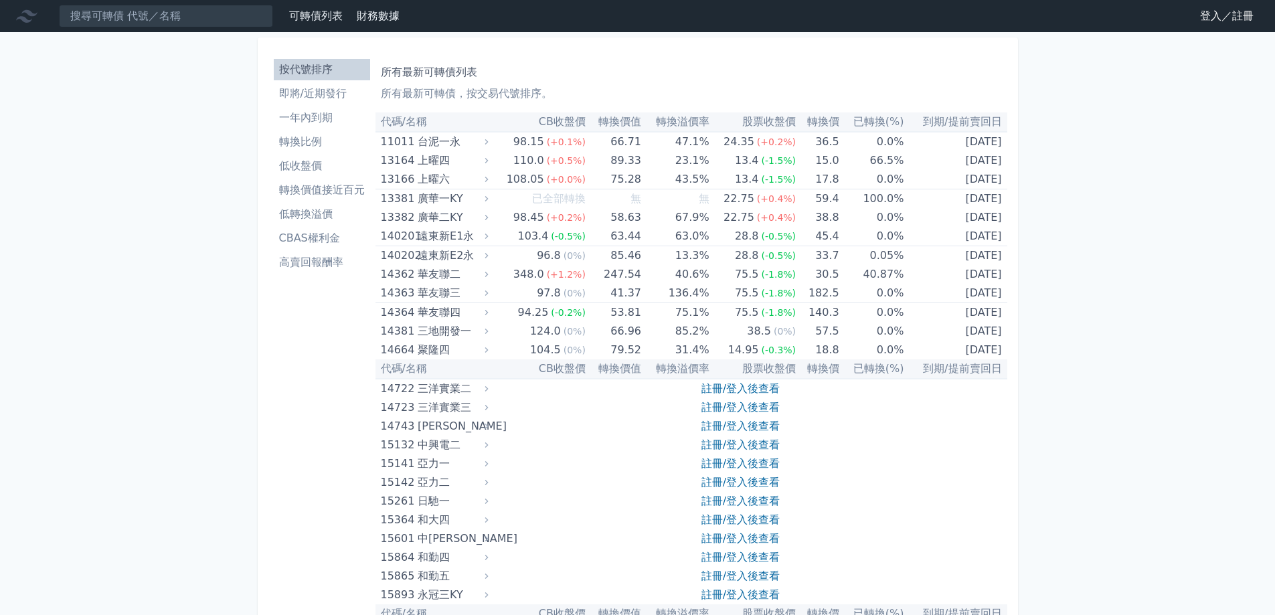
click at [1219, 20] on link "登入／註冊" at bounding box center [1226, 15] width 75 height 21
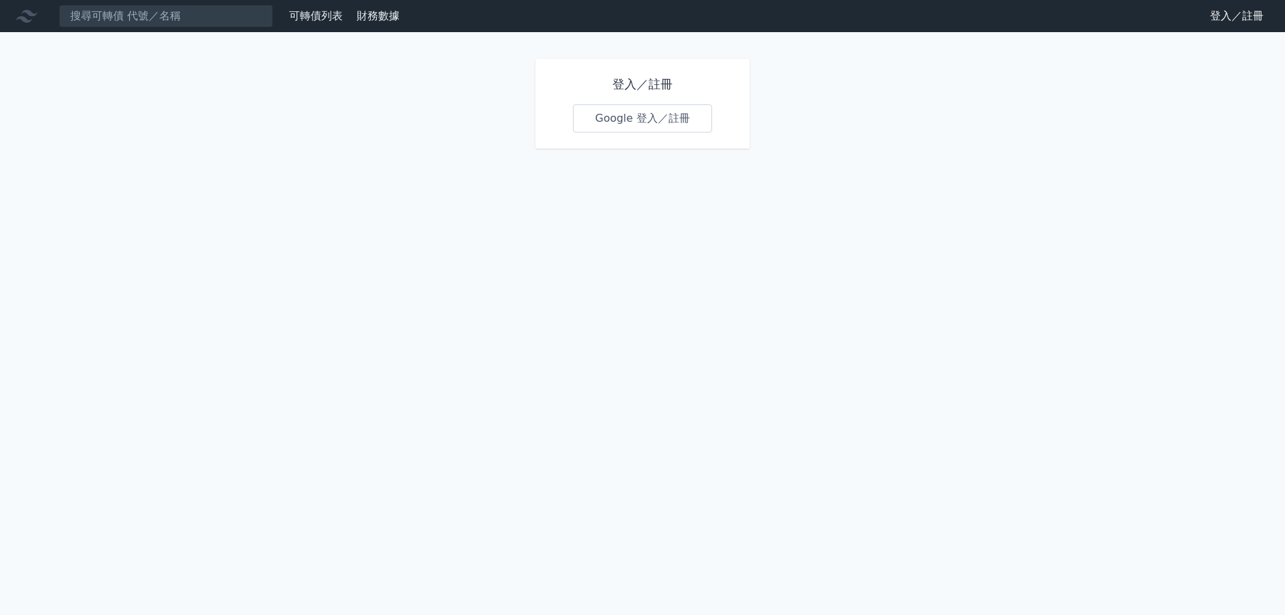
click at [683, 124] on link "Google 登入／註冊" at bounding box center [642, 118] width 139 height 28
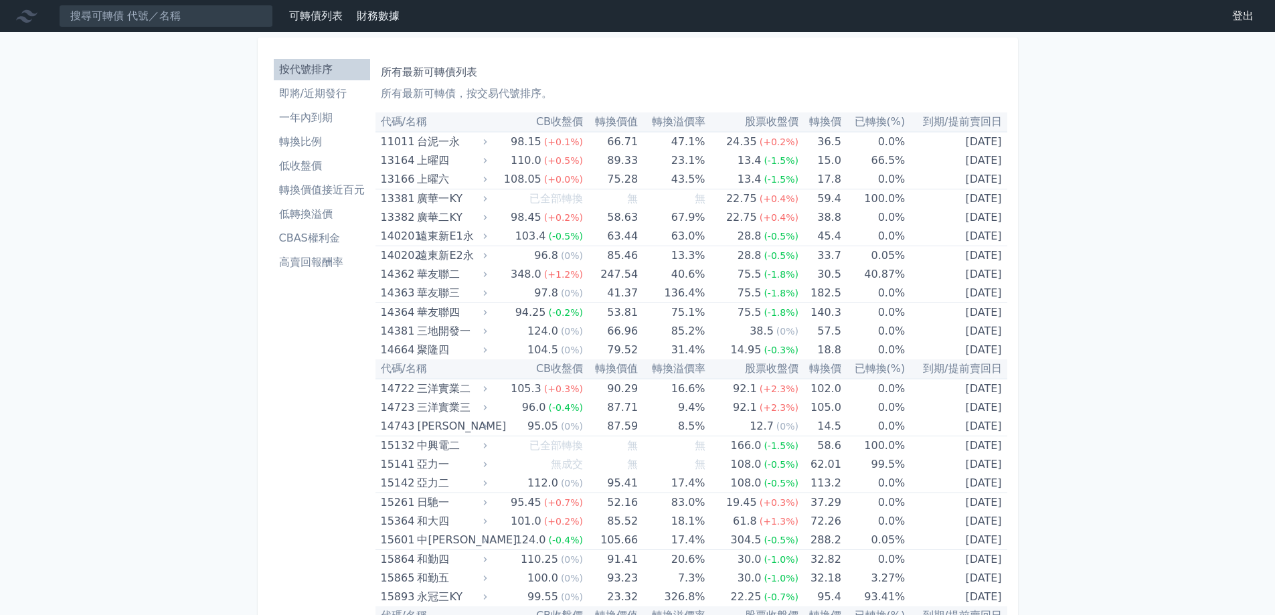
scroll to position [2228, 0]
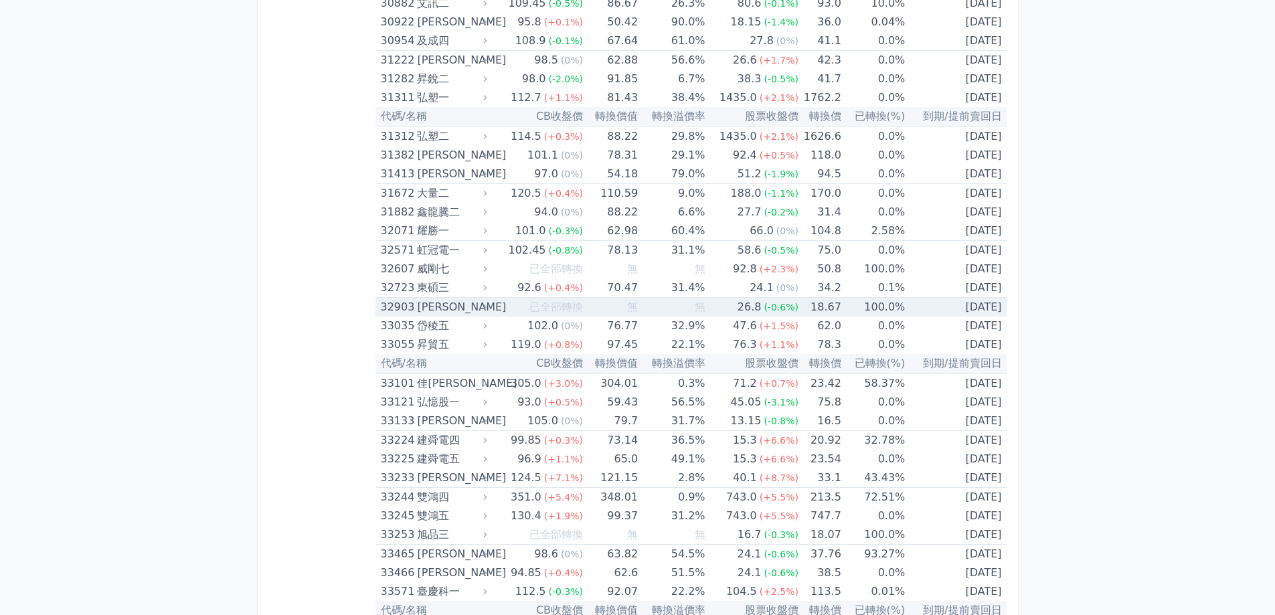
click at [671, 309] on td "無" at bounding box center [671, 307] width 67 height 19
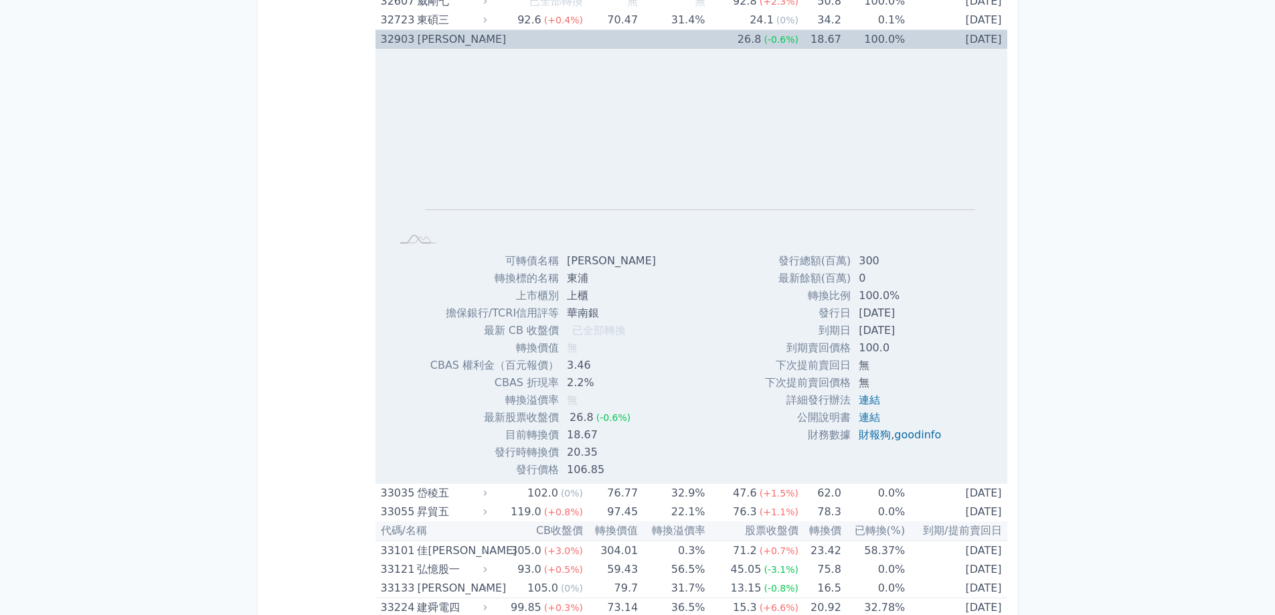
scroll to position [2429, 0]
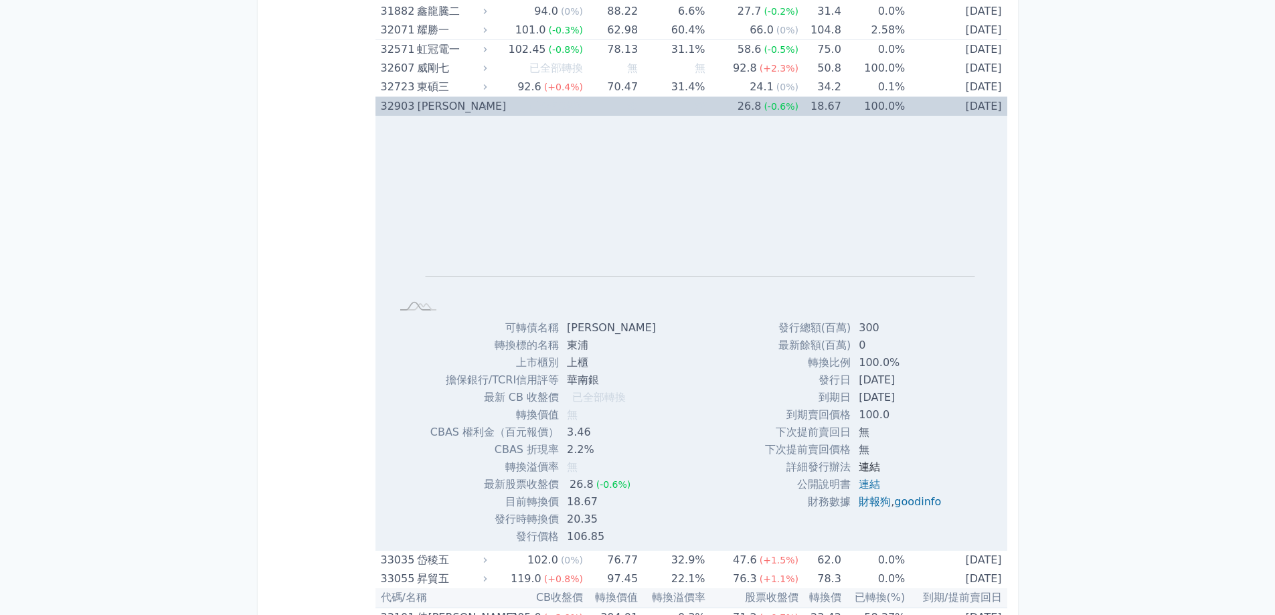
click at [865, 467] on link "連結" at bounding box center [869, 466] width 21 height 13
click at [859, 479] on link "連結" at bounding box center [869, 484] width 21 height 13
drag, startPoint x: 454, startPoint y: 105, endPoint x: 421, endPoint y: 104, distance: 33.5
click at [421, 104] on div "[PERSON_NAME]" at bounding box center [450, 106] width 67 height 19
copy div "[PERSON_NAME]"
